Goal: Communication & Community: Answer question/provide support

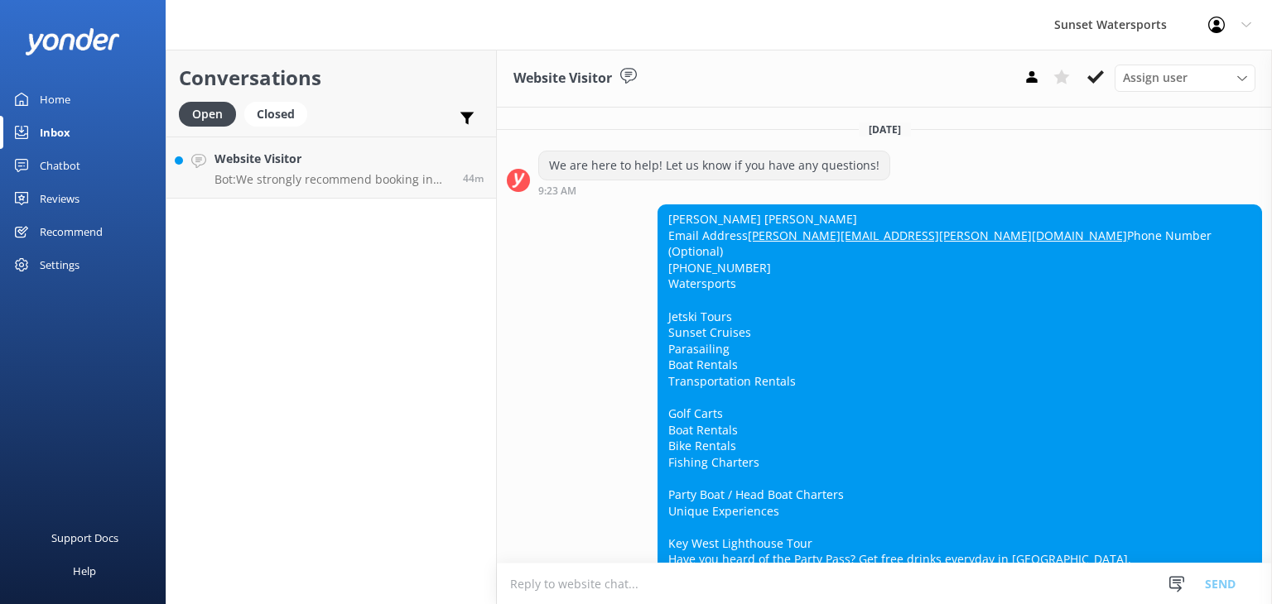
scroll to position [8293, 0]
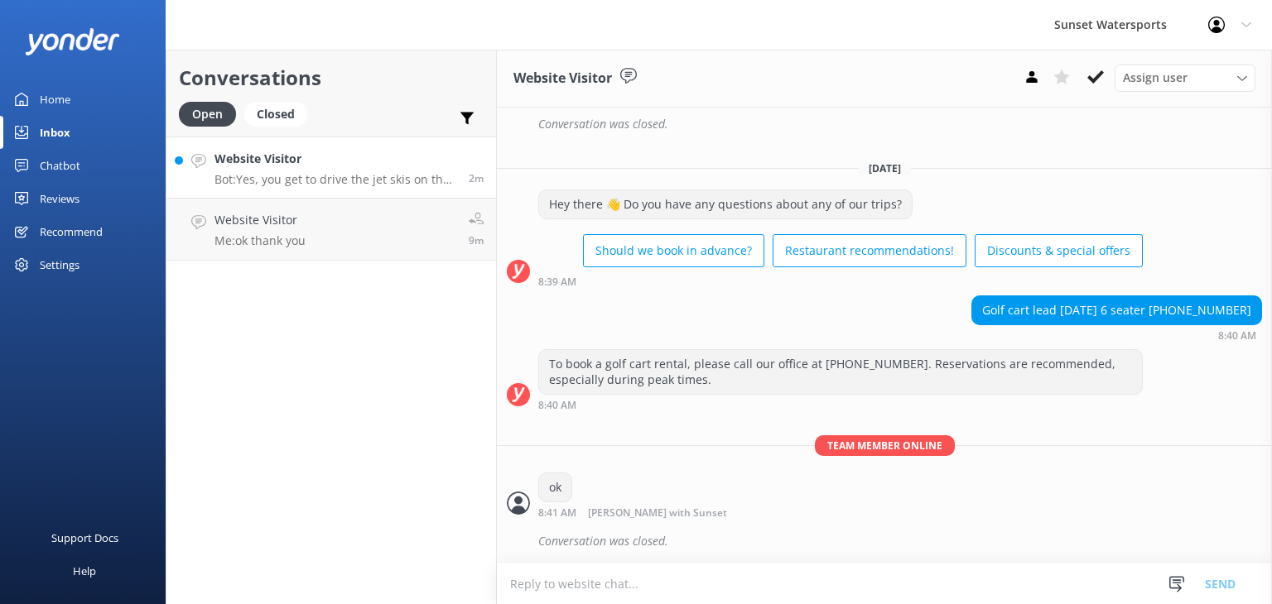
click at [325, 175] on p "Bot: Yes, you get to drive the jet skis on the Jet Ski Tour. Each jet ski can c…" at bounding box center [335, 179] width 242 height 15
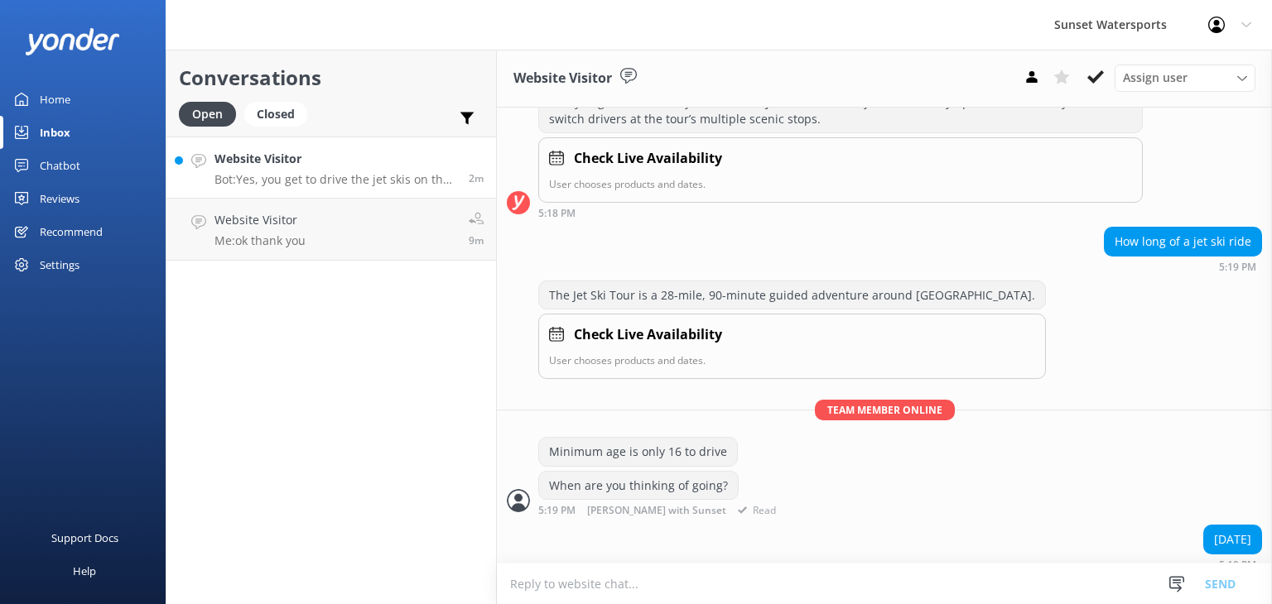
scroll to position [288, 0]
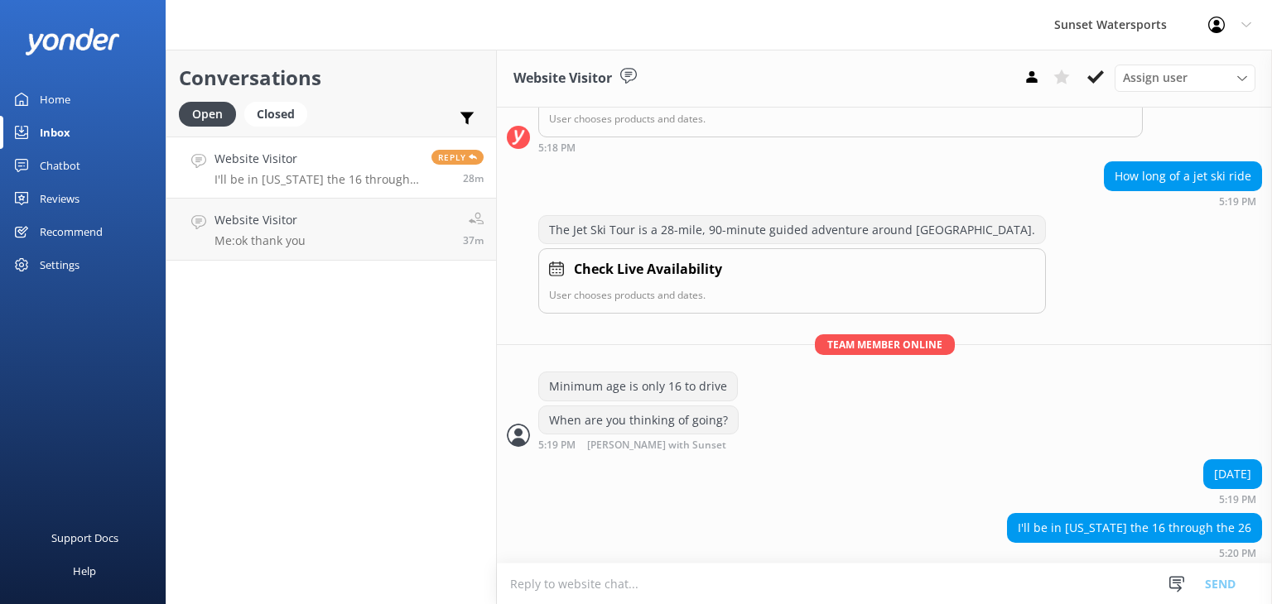
click at [306, 182] on p "I'll be in [US_STATE] the 16 through the 26" at bounding box center [316, 179] width 205 height 15
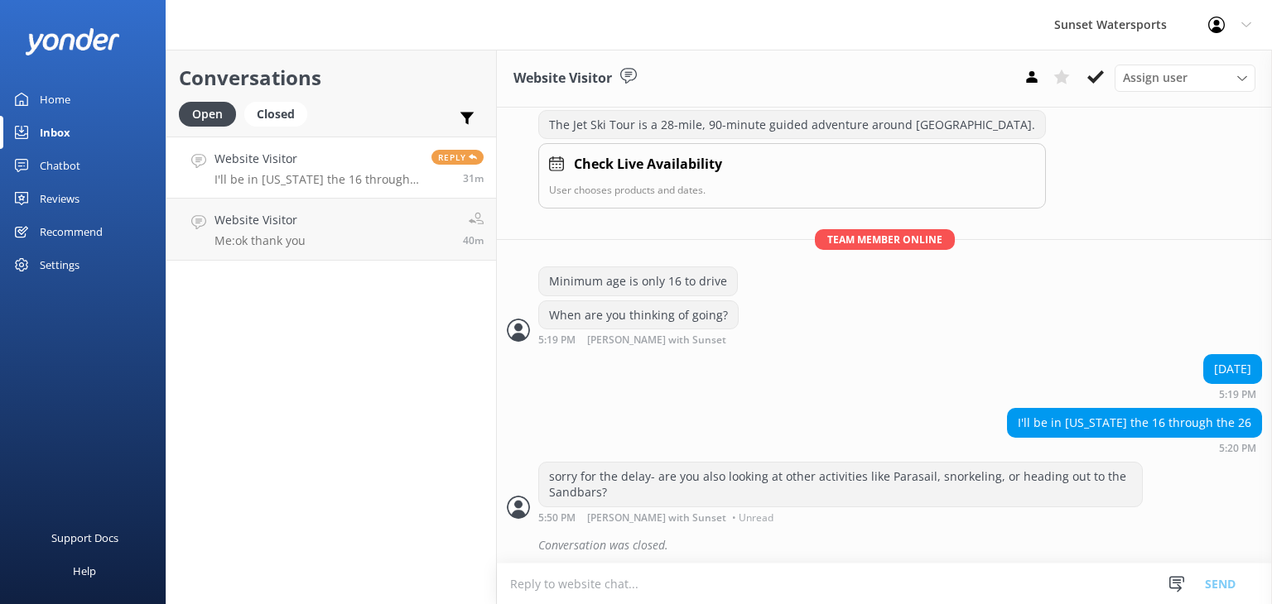
click at [376, 160] on h4 "Website Visitor" at bounding box center [316, 159] width 205 height 18
click at [335, 176] on p "I'll be in [US_STATE] the 16 through the 26" at bounding box center [316, 179] width 205 height 15
click at [264, 236] on p "Me: ok thank you" at bounding box center [259, 241] width 91 height 15
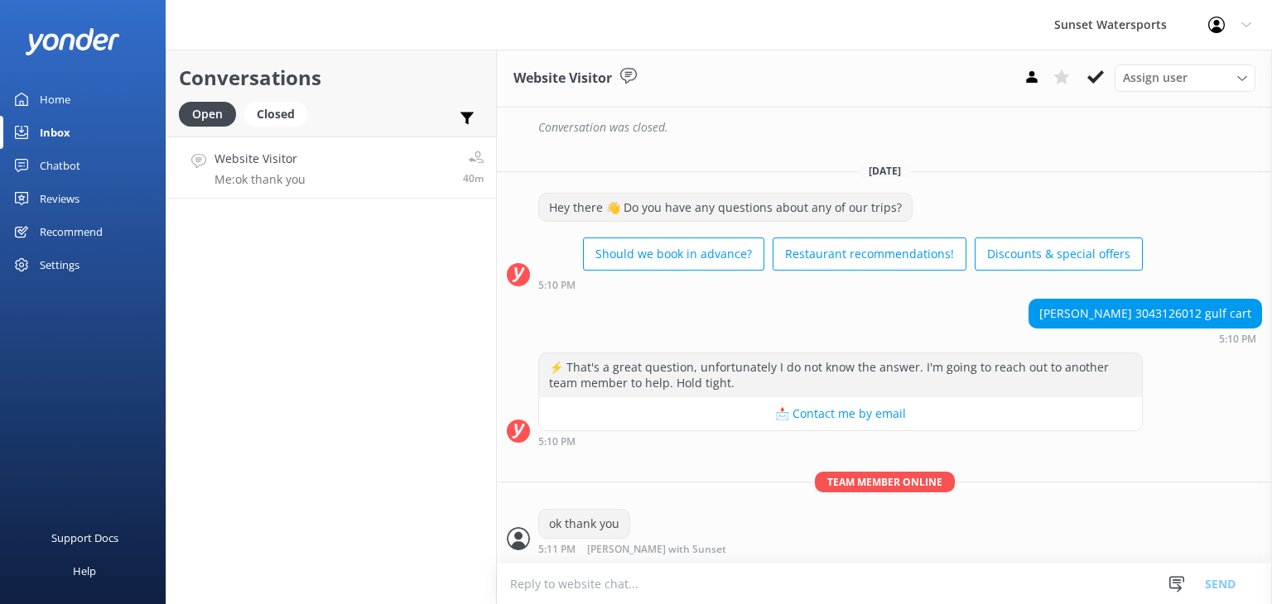
scroll to position [22743, 0]
